Goal: Information Seeking & Learning: Learn about a topic

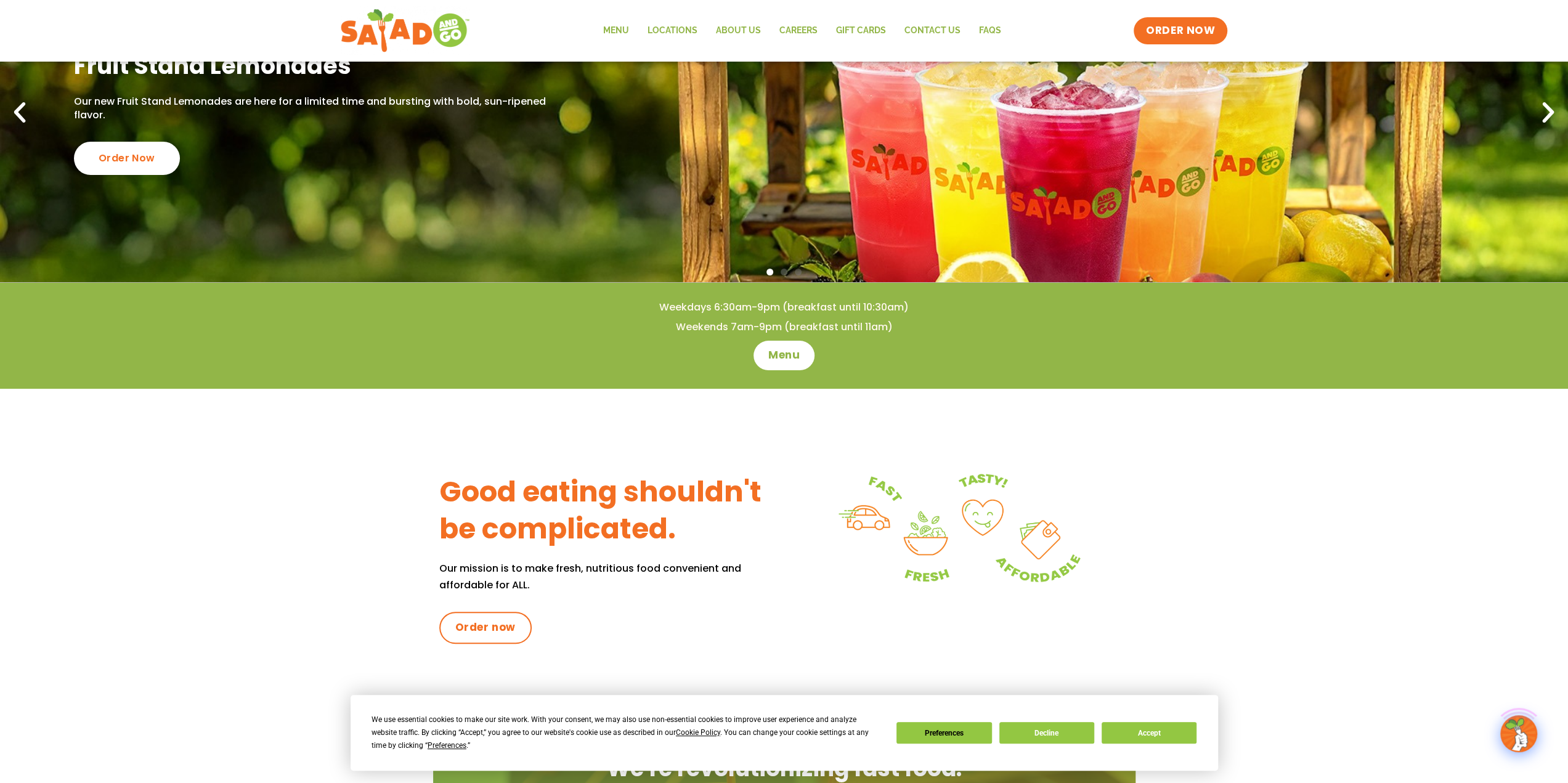
scroll to position [185, 0]
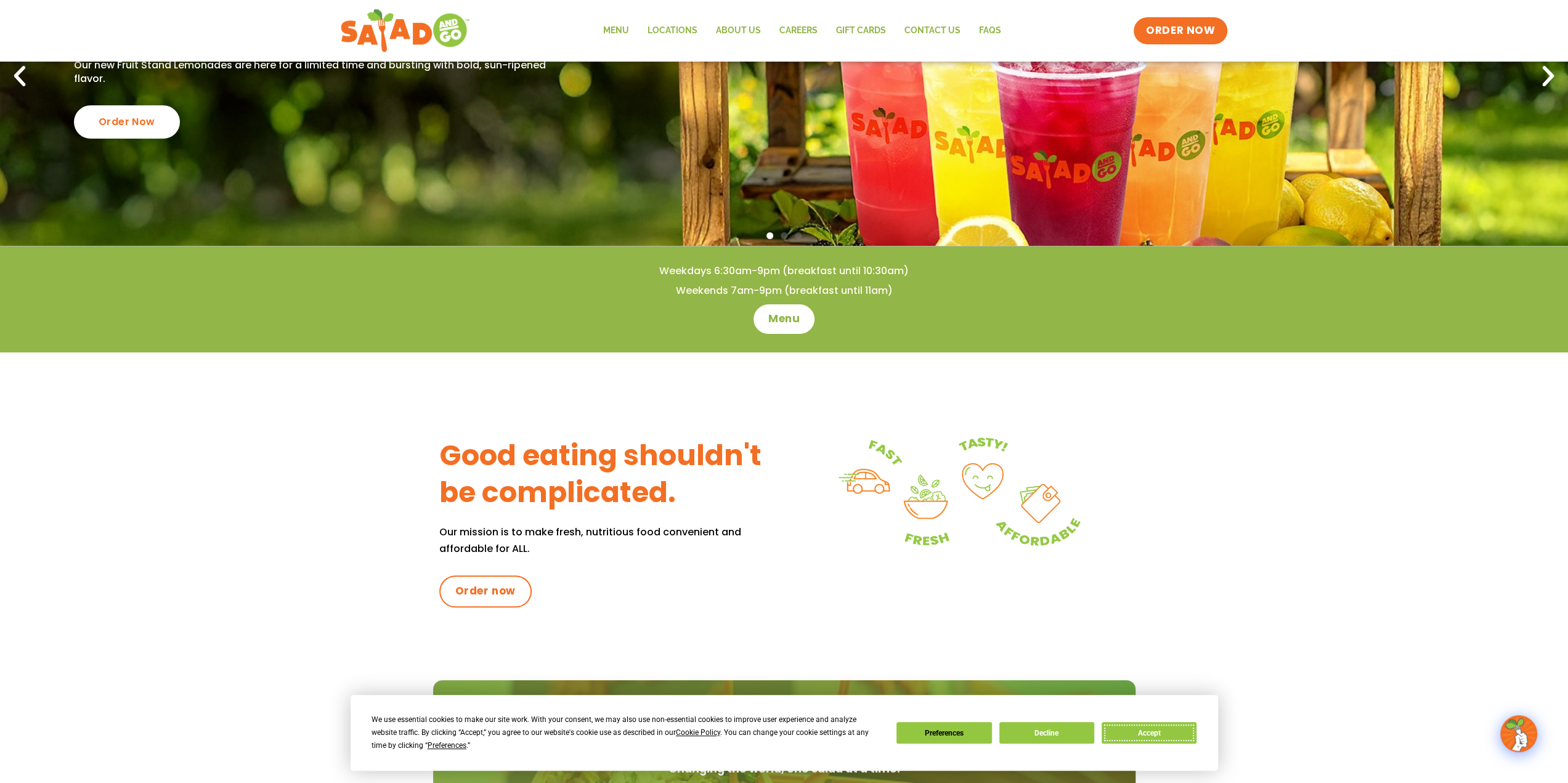
click at [1171, 730] on button "Accept" at bounding box center [1149, 733] width 95 height 22
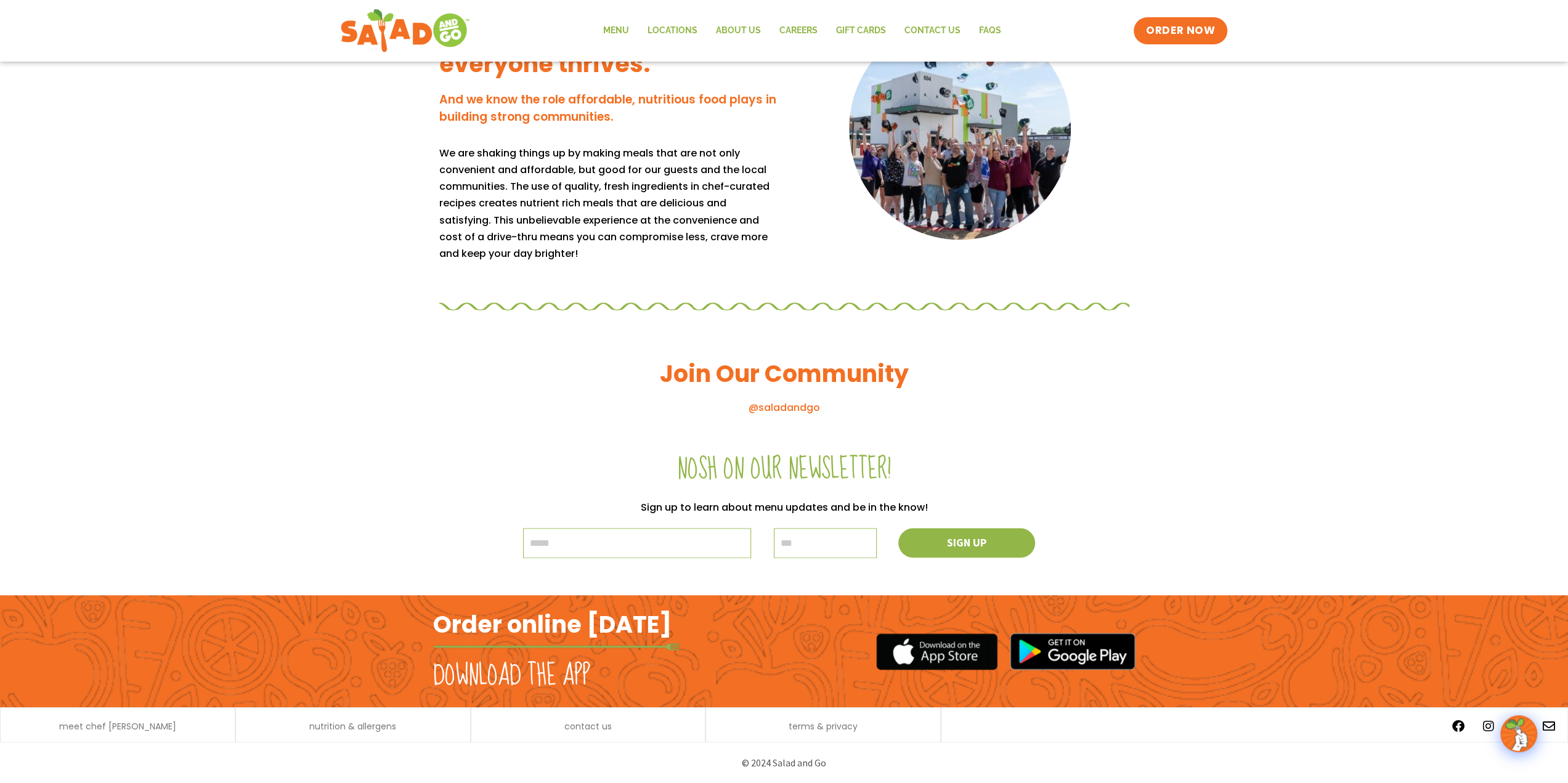
scroll to position [913, 0]
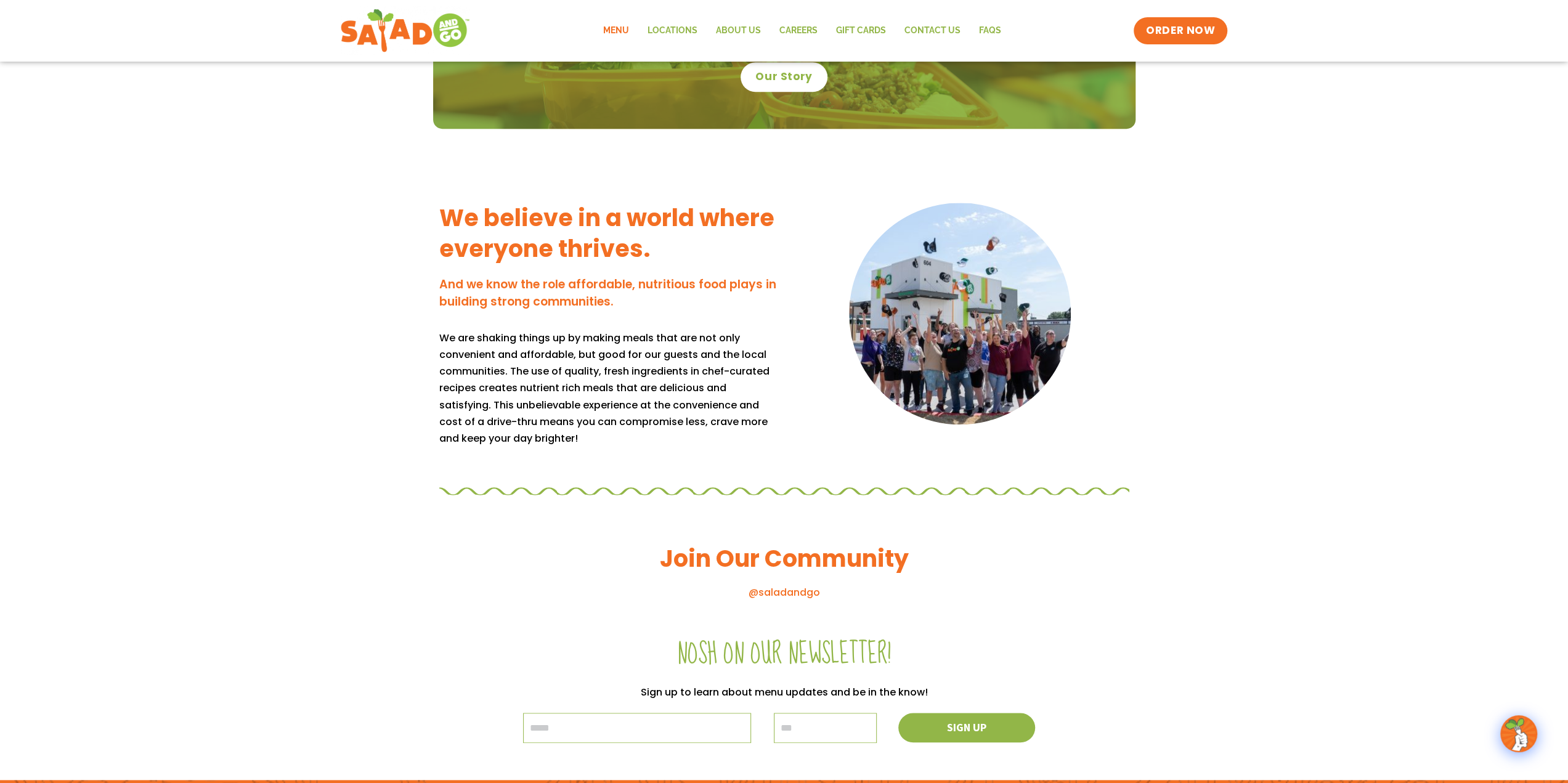
click at [614, 26] on link "Menu" at bounding box center [615, 30] width 44 height 28
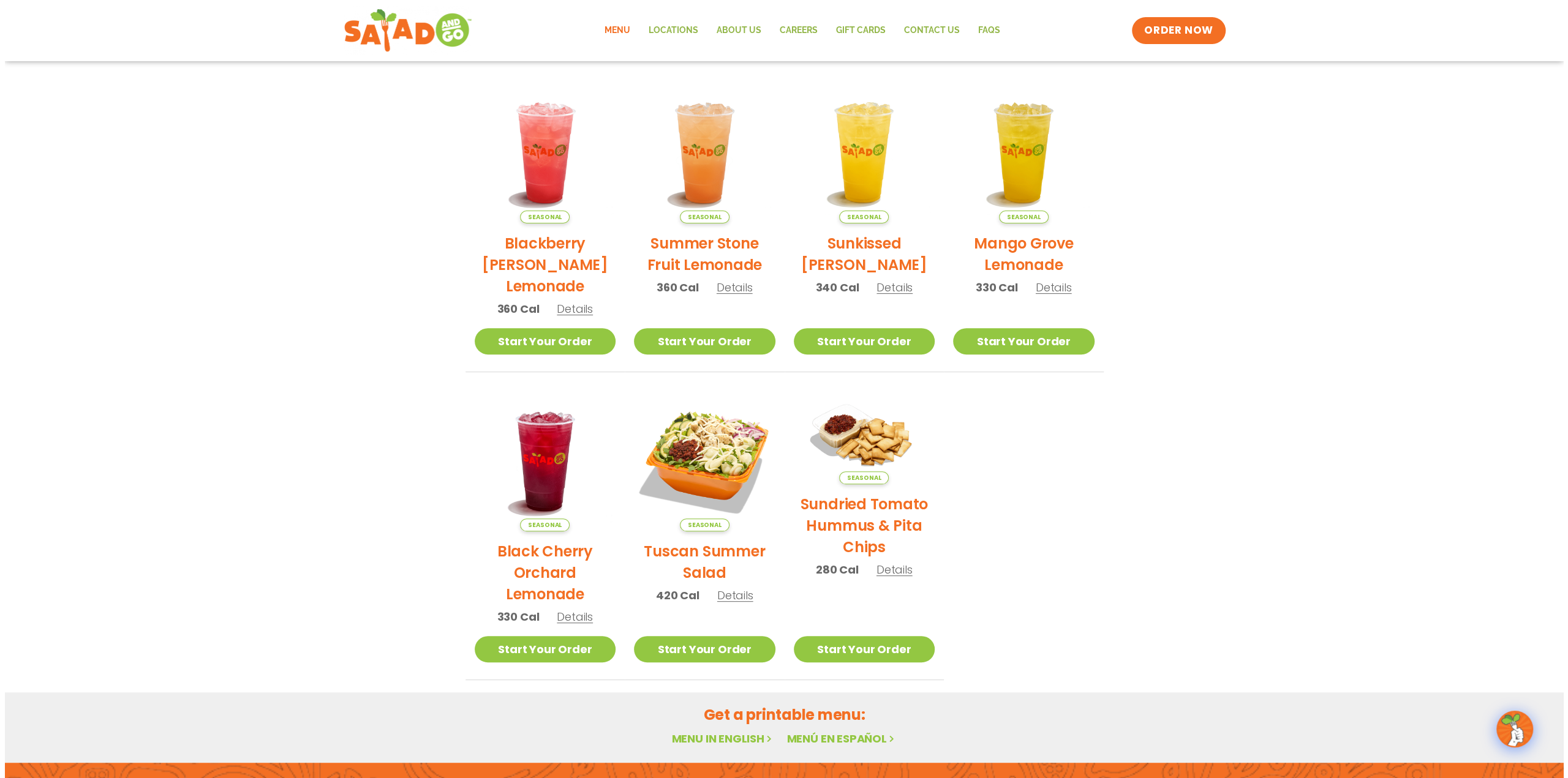
scroll to position [306, 0]
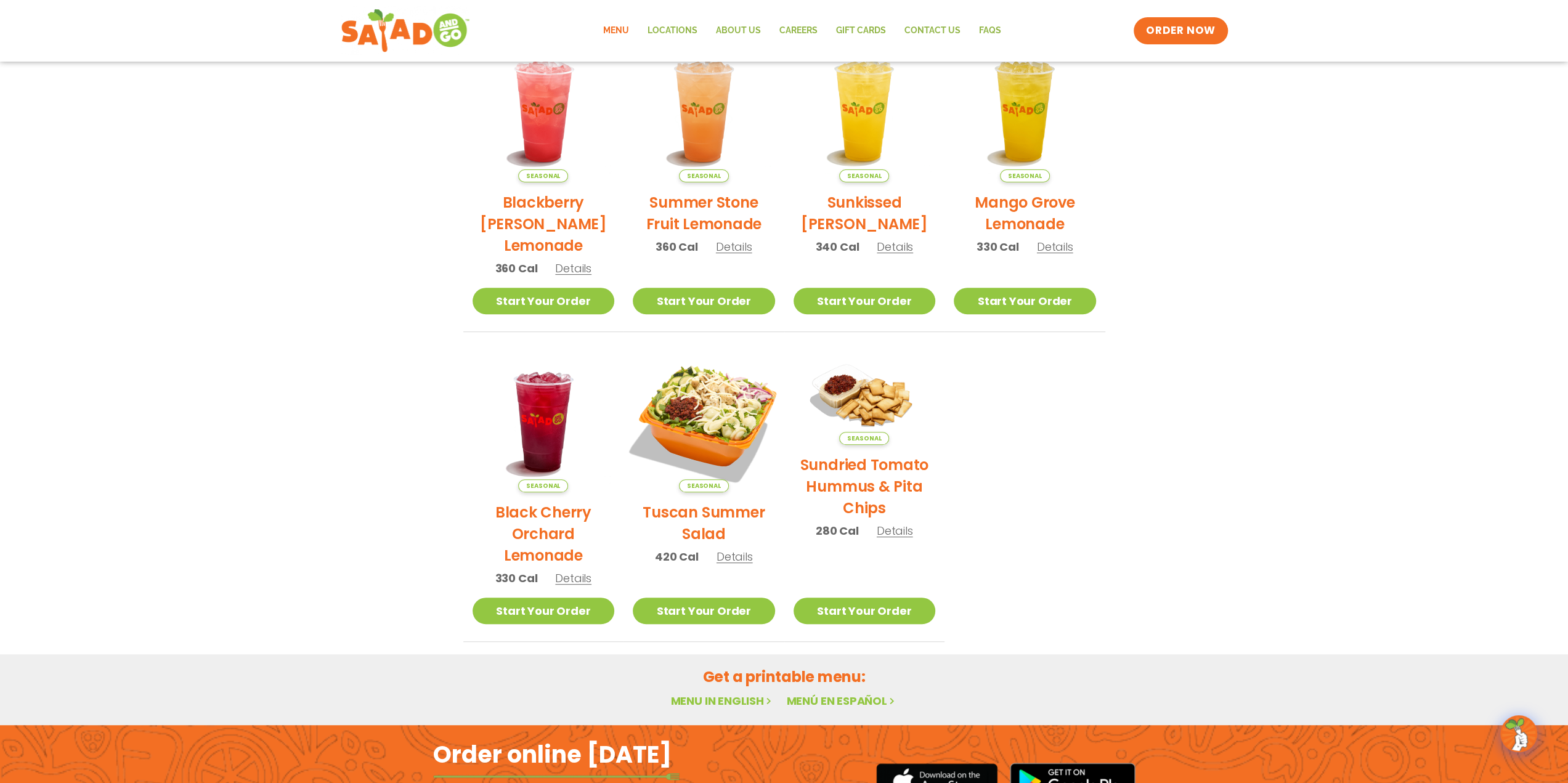
click at [722, 434] on img at bounding box center [704, 421] width 167 height 167
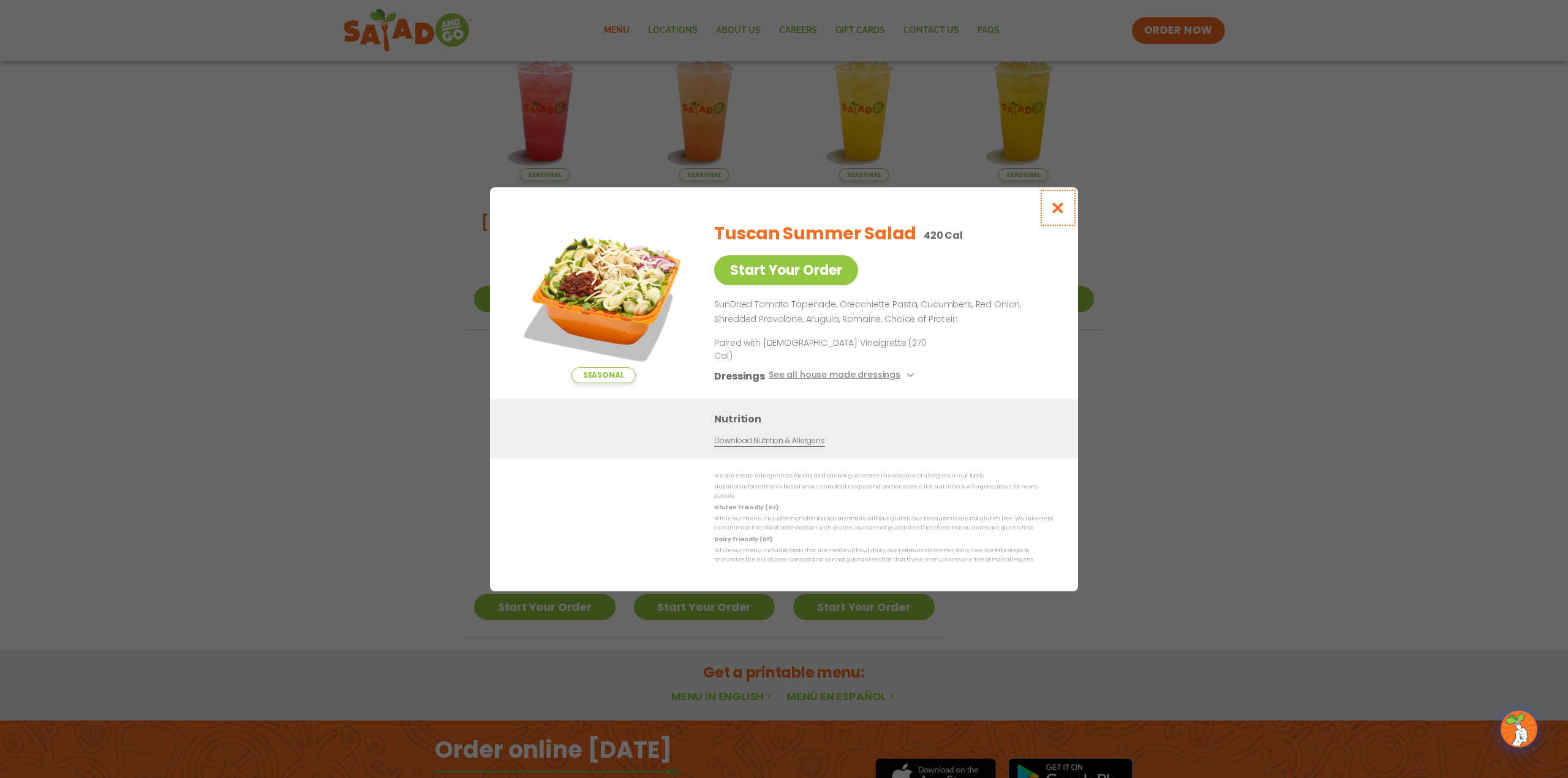
click at [1060, 215] on icon "Close modal" at bounding box center [1058, 207] width 15 height 13
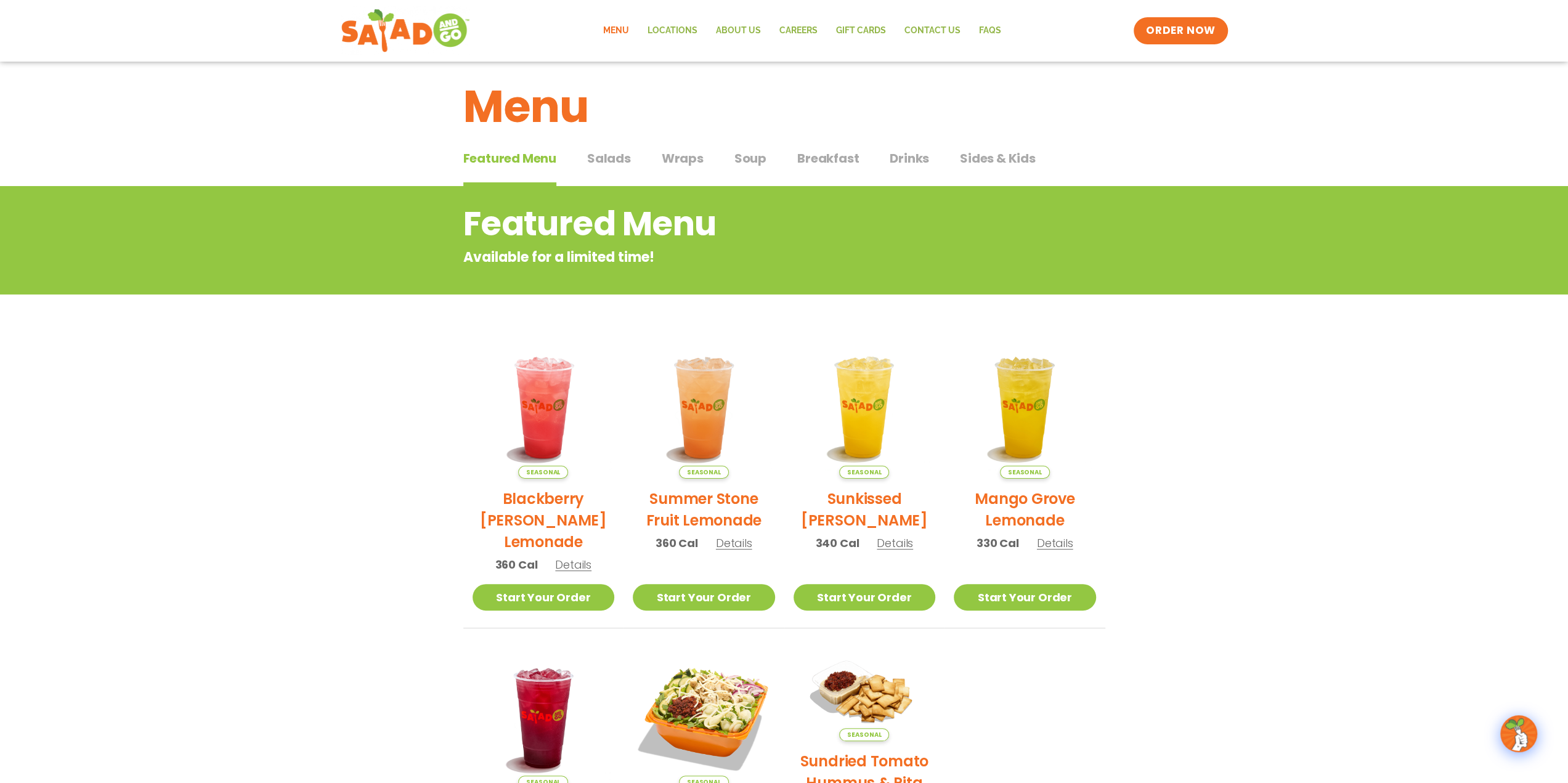
scroll to position [0, 0]
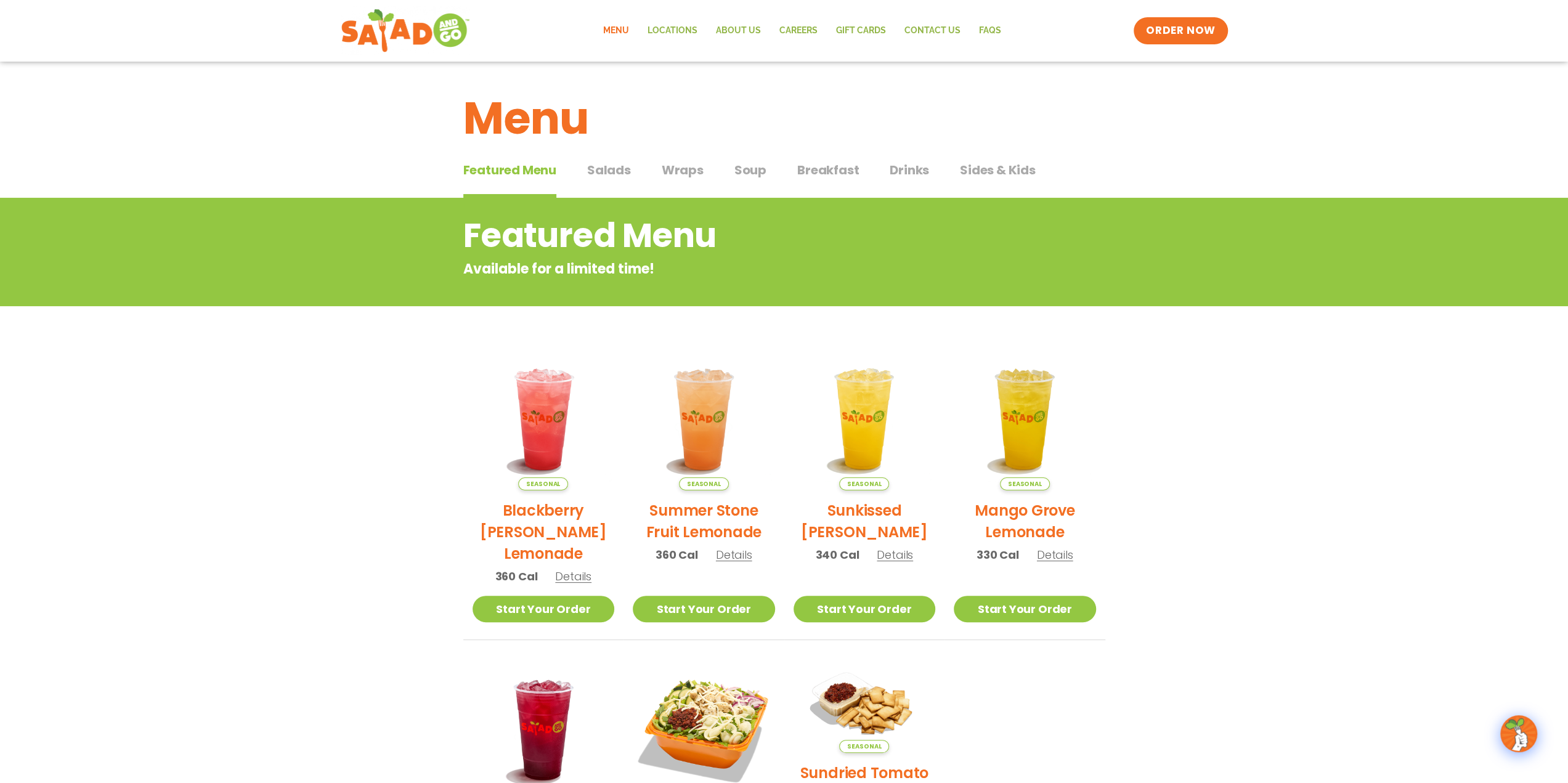
click at [606, 174] on span "Salads" at bounding box center [609, 170] width 44 height 18
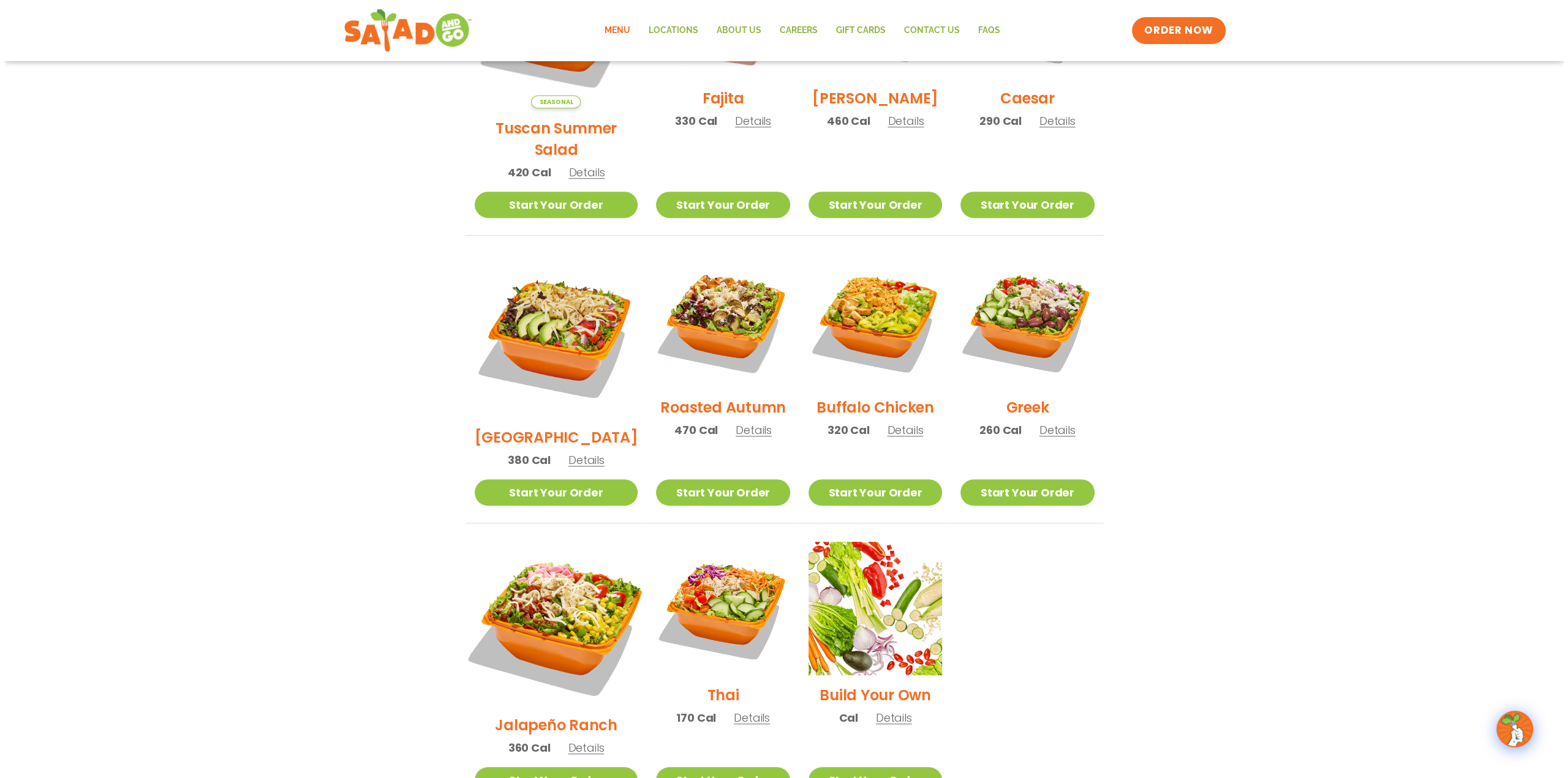
scroll to position [490, 0]
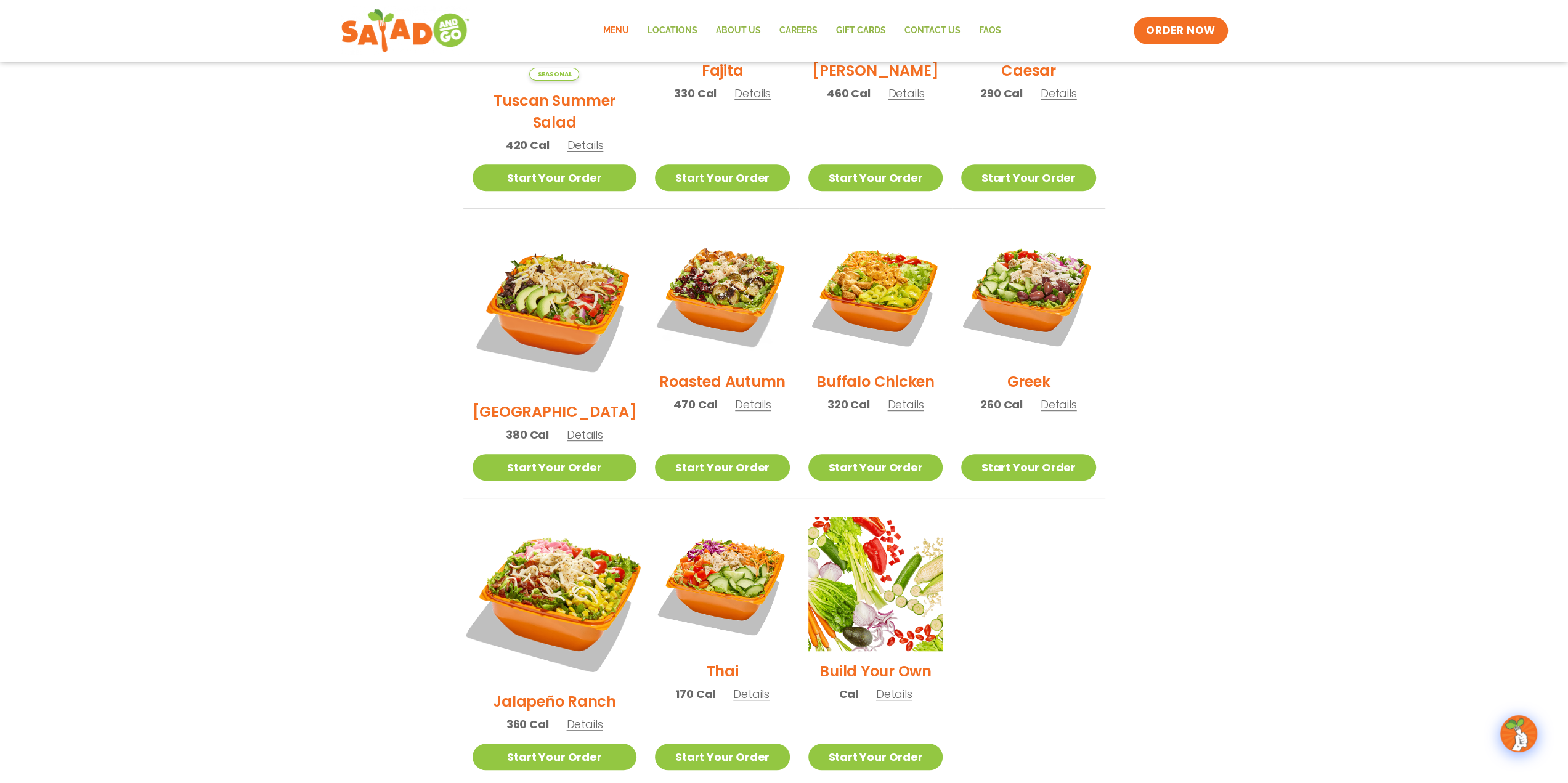
click at [547, 550] on img at bounding box center [554, 599] width 193 height 193
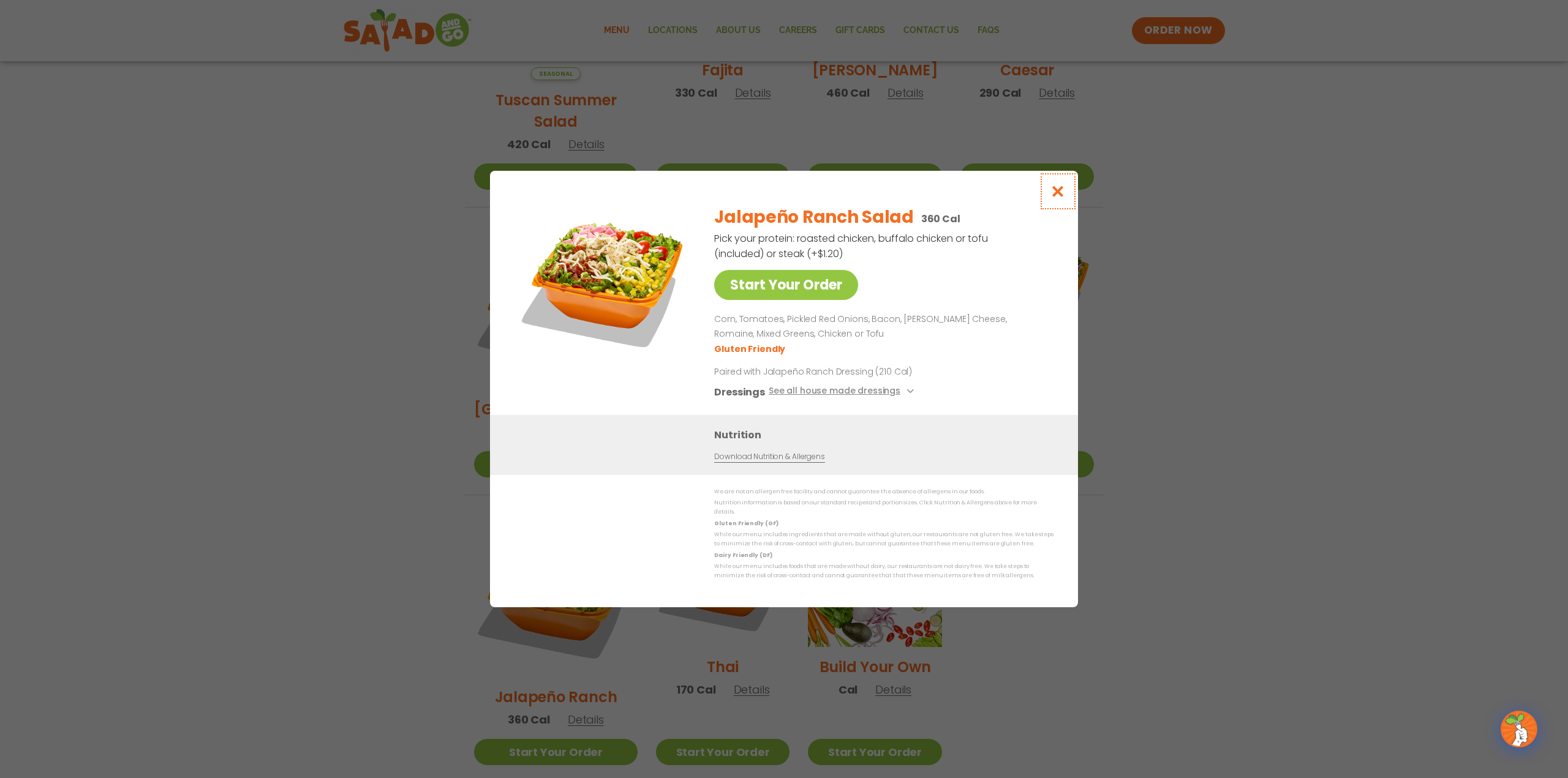
click at [1057, 195] on icon "Close modal" at bounding box center [1058, 192] width 15 height 13
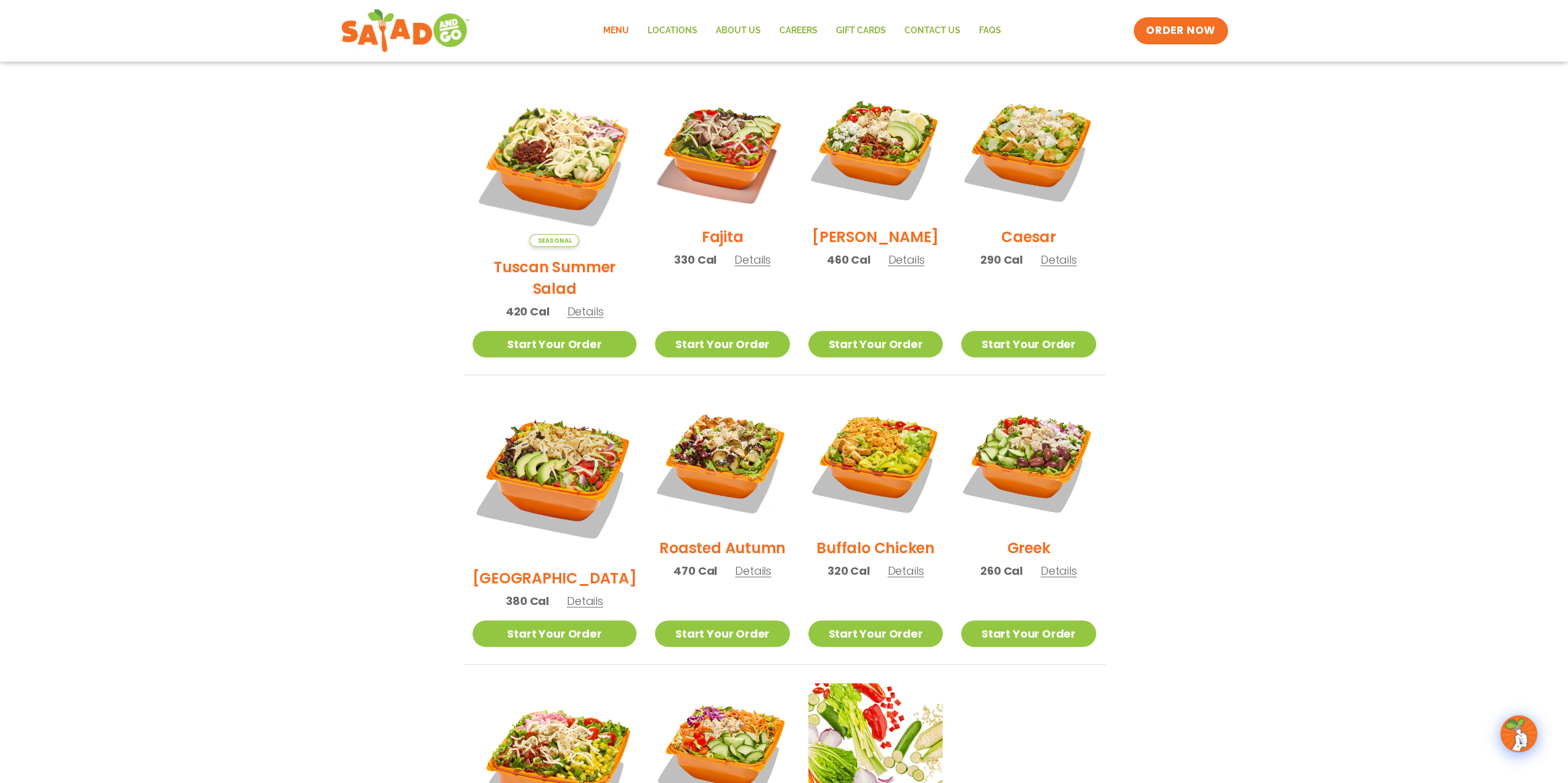
scroll to position [306, 0]
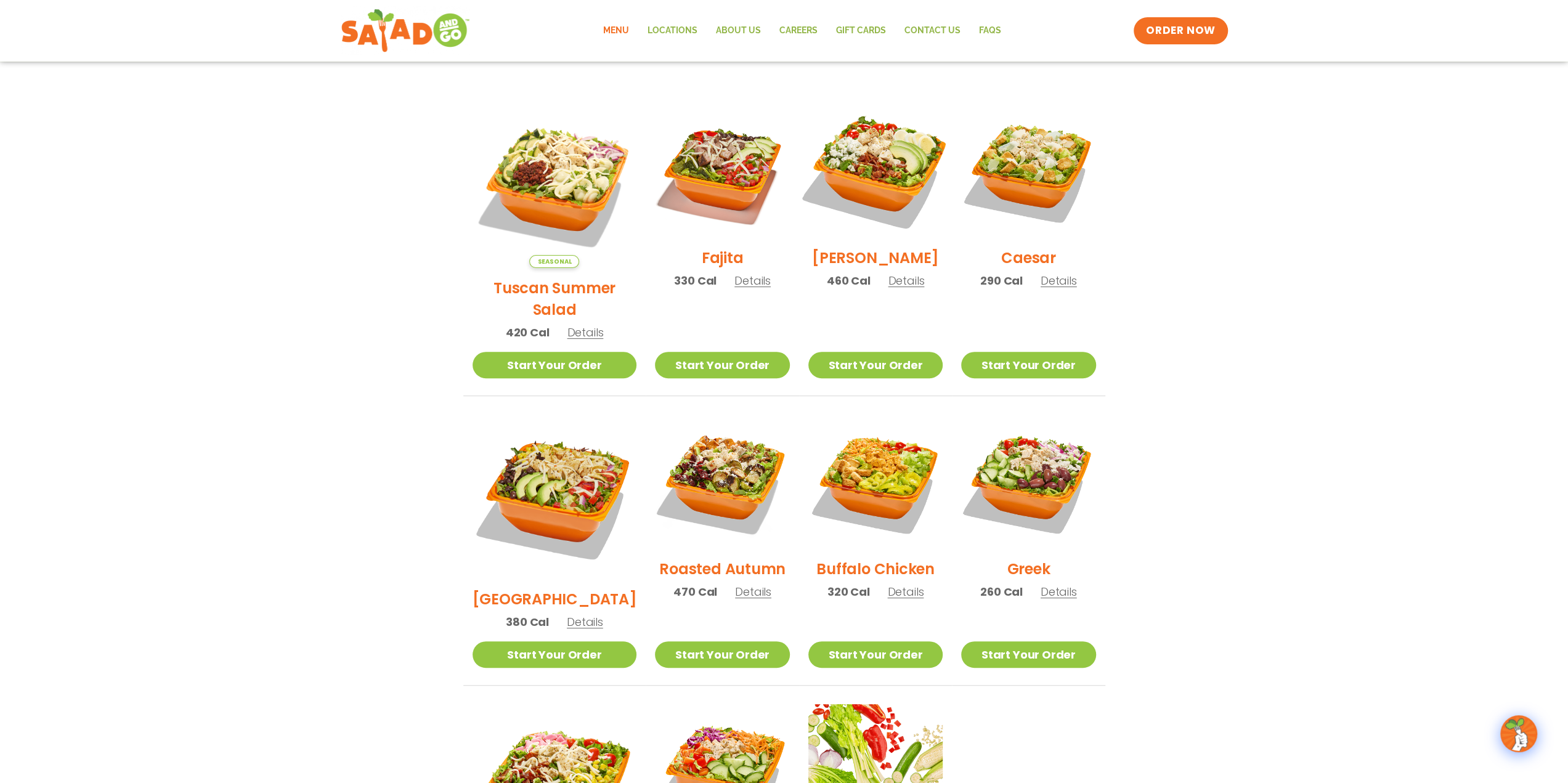
click at [846, 172] on img at bounding box center [875, 170] width 158 height 158
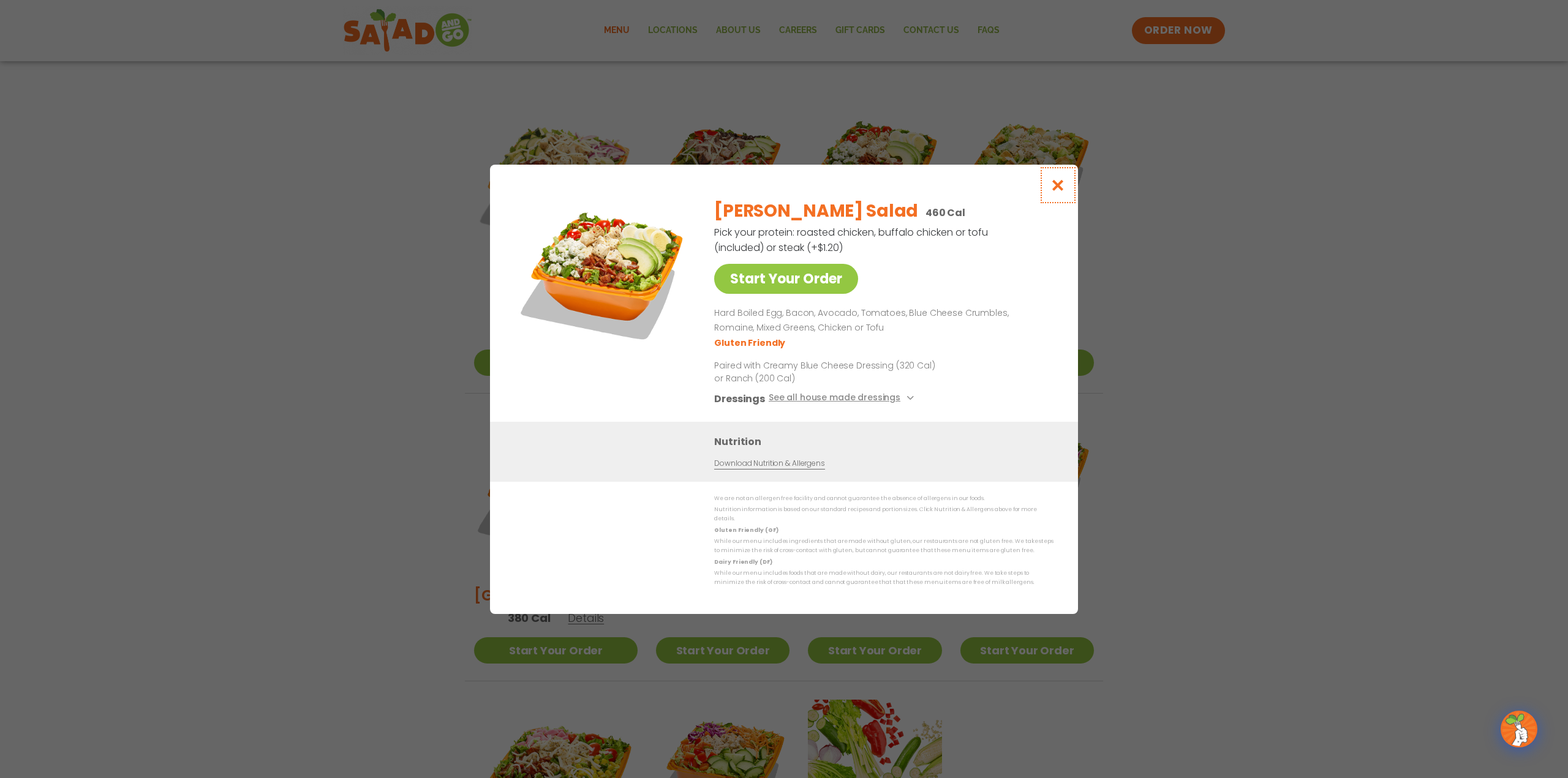
click at [1058, 185] on icon "Close modal" at bounding box center [1058, 185] width 15 height 13
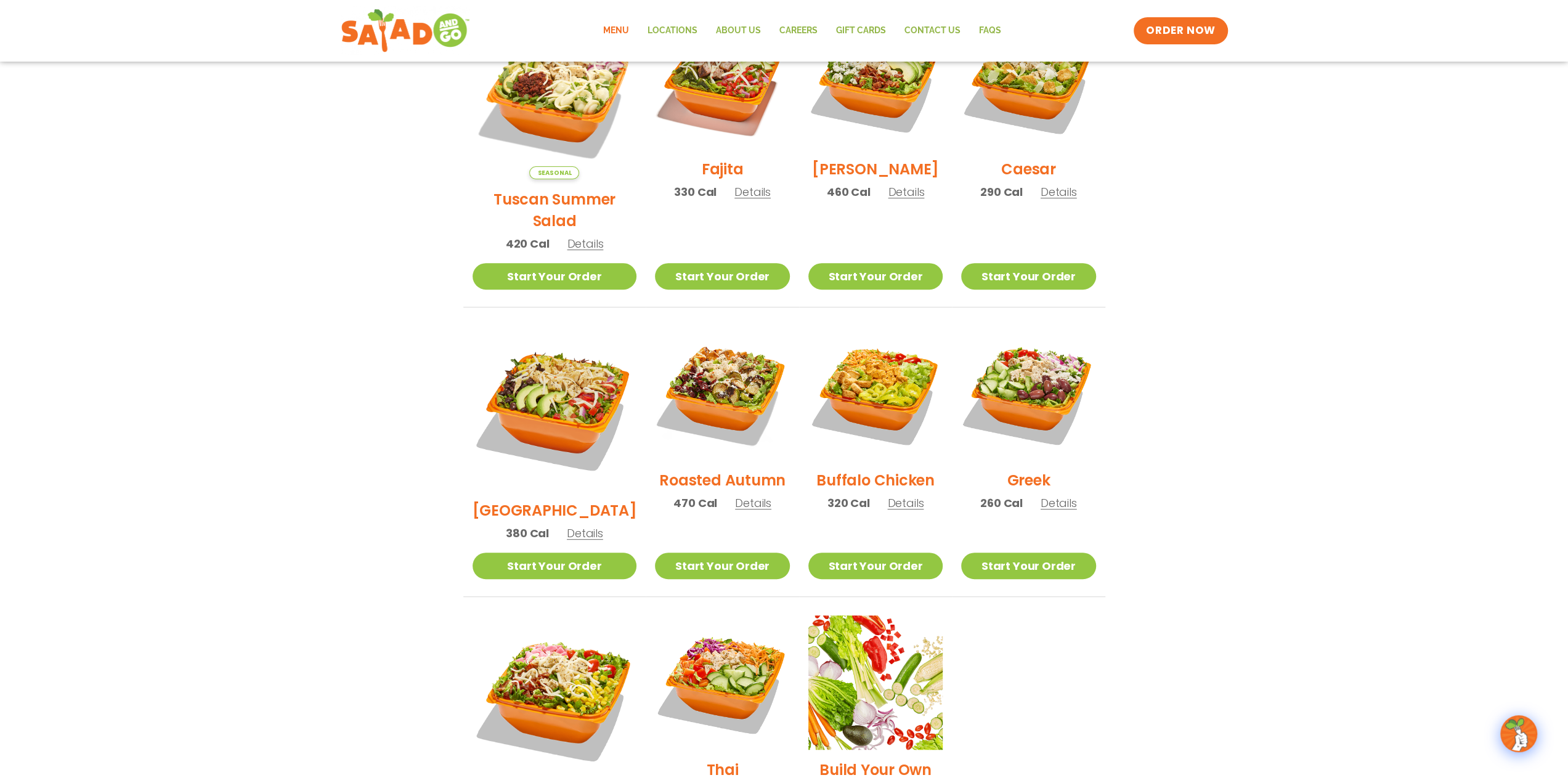
scroll to position [429, 0]
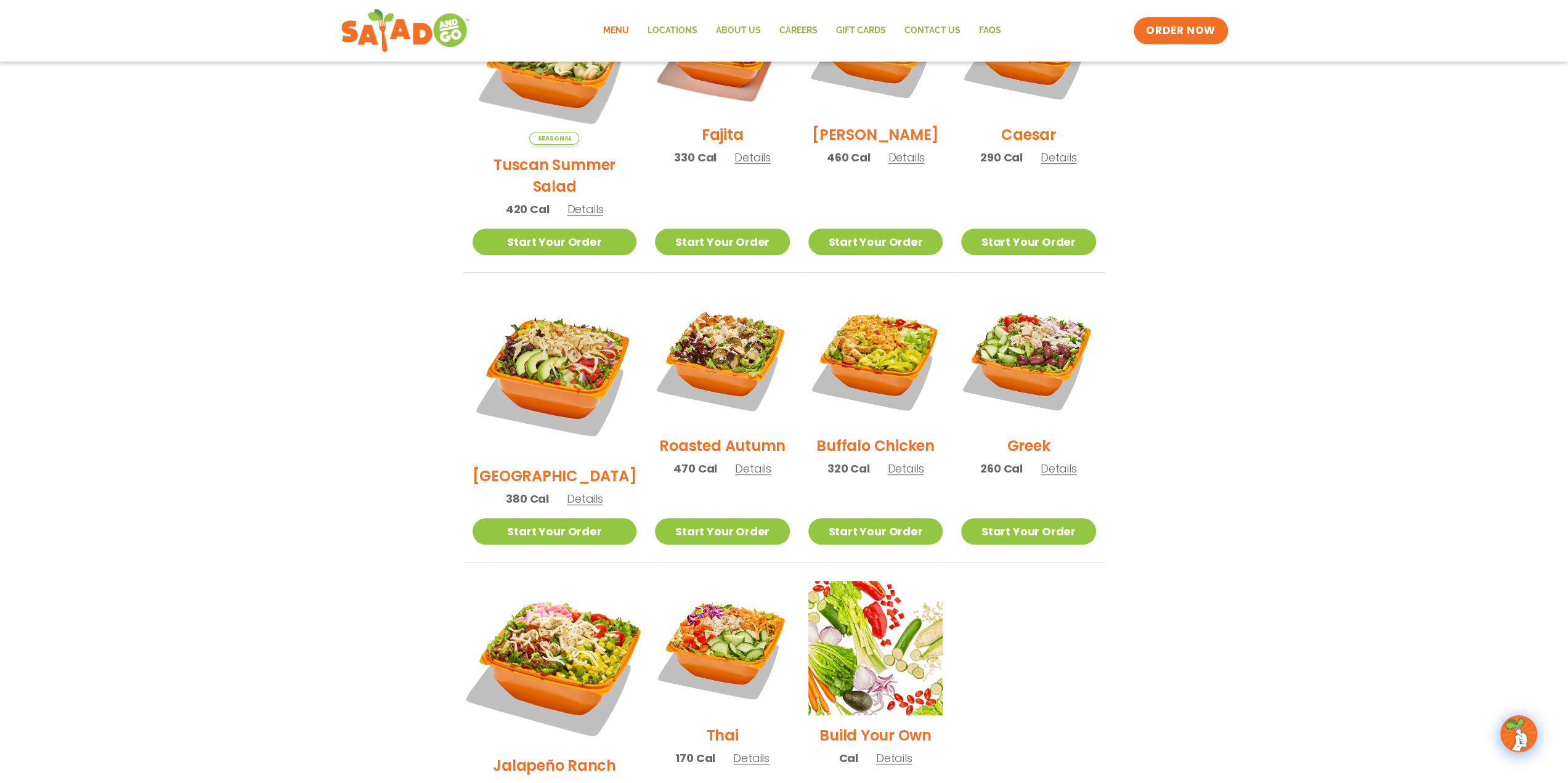
click at [516, 588] on img at bounding box center [554, 663] width 193 height 193
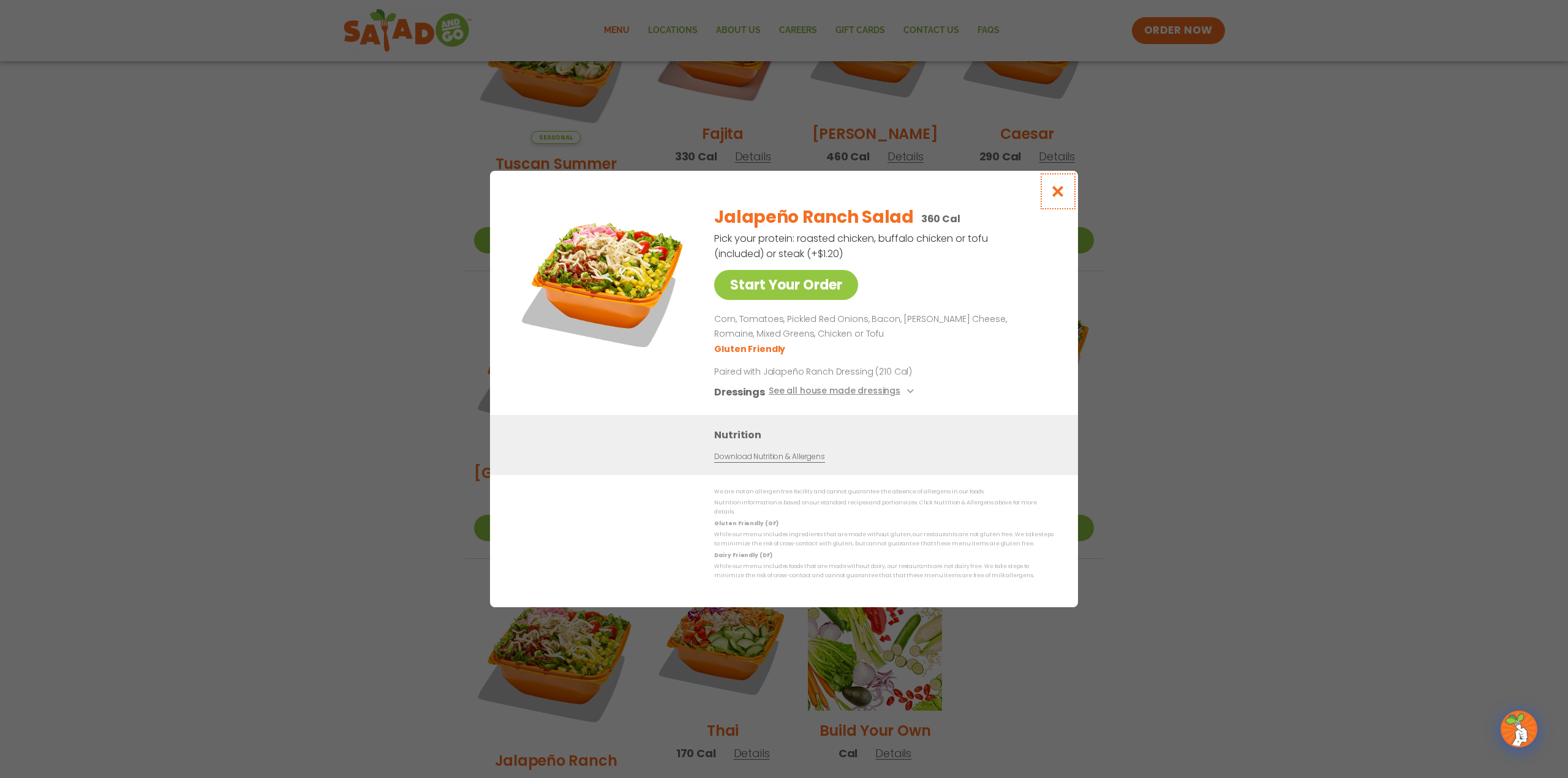
click at [1061, 198] on icon "Close modal" at bounding box center [1058, 192] width 15 height 13
